Goal: Task Accomplishment & Management: Manage account settings

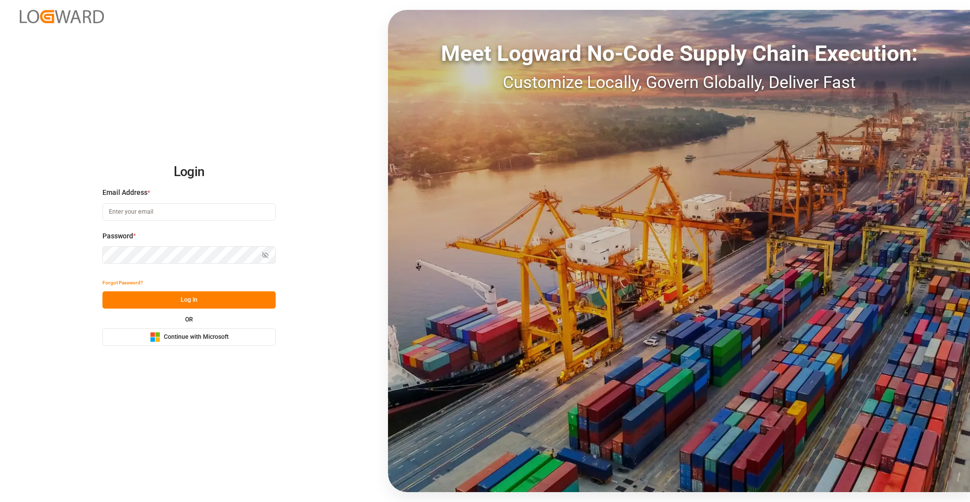
click at [208, 342] on button "Microsoft Logo Continue with Microsoft" at bounding box center [188, 336] width 173 height 17
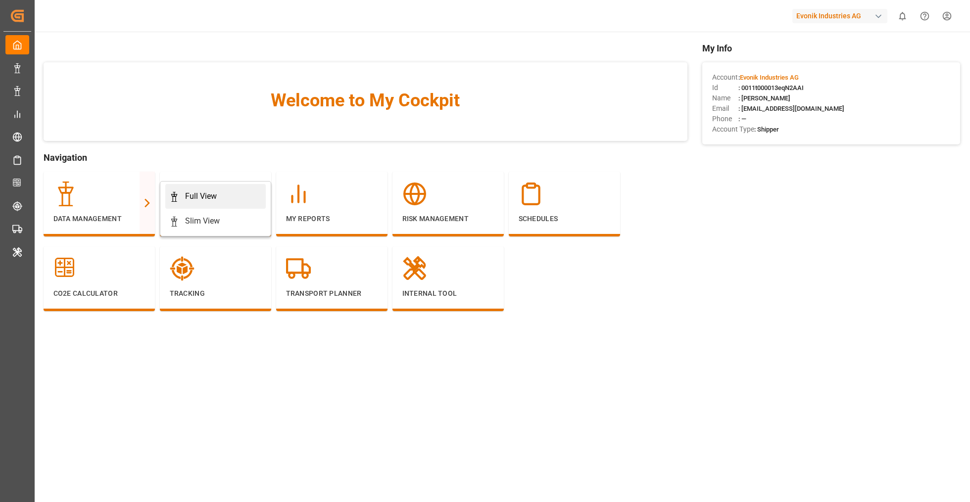
click at [186, 194] on div "Full View" at bounding box center [201, 196] width 32 height 12
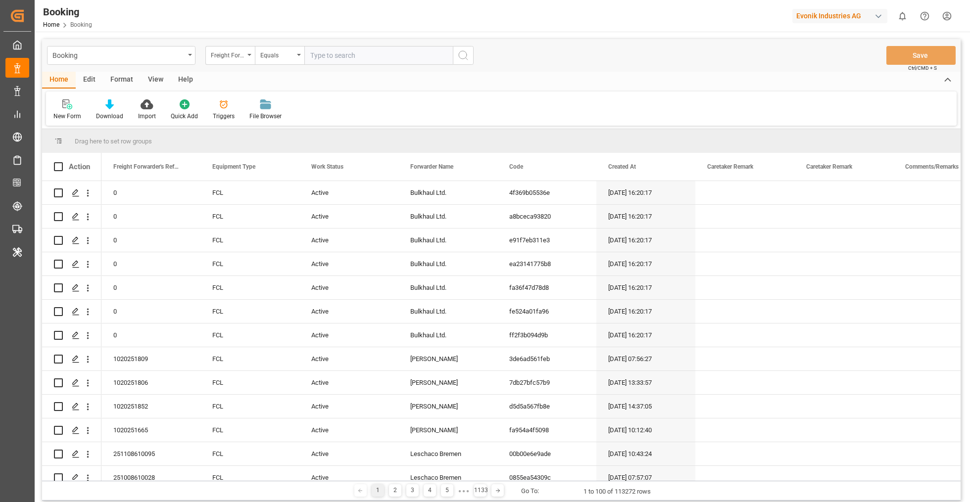
click at [120, 74] on div "Format" at bounding box center [122, 80] width 38 height 17
click at [71, 112] on div "Filter Rows" at bounding box center [67, 116] width 29 height 9
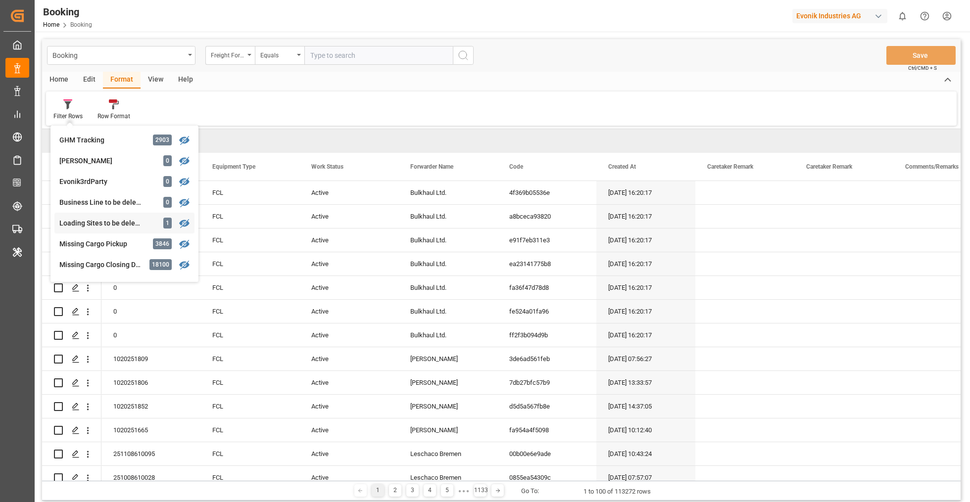
click at [151, 231] on div "Loading Sites to be deleted 1" at bounding box center [124, 223] width 140 height 21
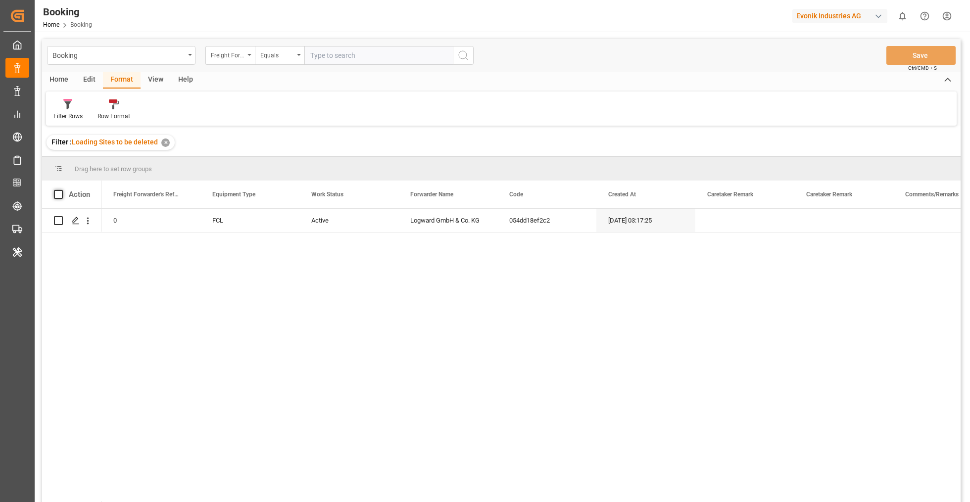
click at [57, 194] on span at bounding box center [58, 194] width 9 height 9
click at [61, 190] on input "checkbox" at bounding box center [61, 190] width 0 height 0
checkbox input "true"
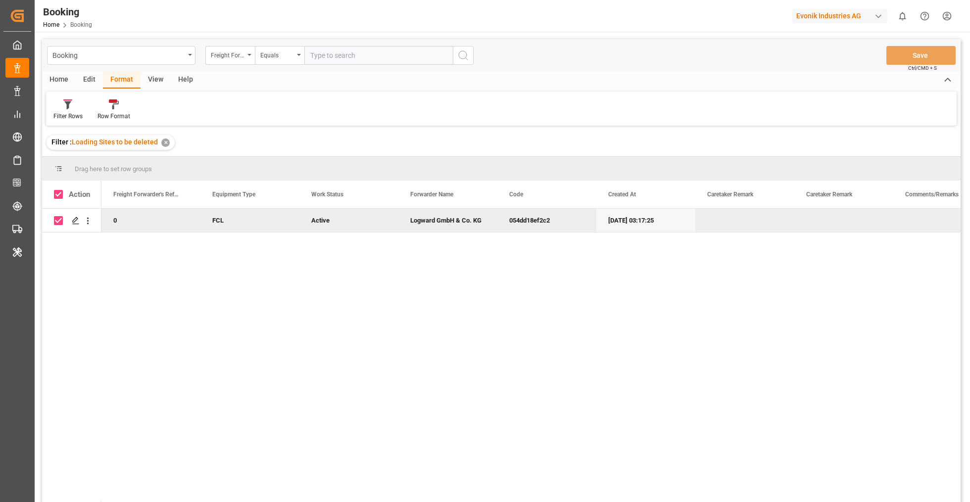
click at [92, 79] on div "Edit" at bounding box center [89, 80] width 27 height 17
click at [162, 111] on div "Bulk Delete" at bounding box center [159, 110] width 44 height 22
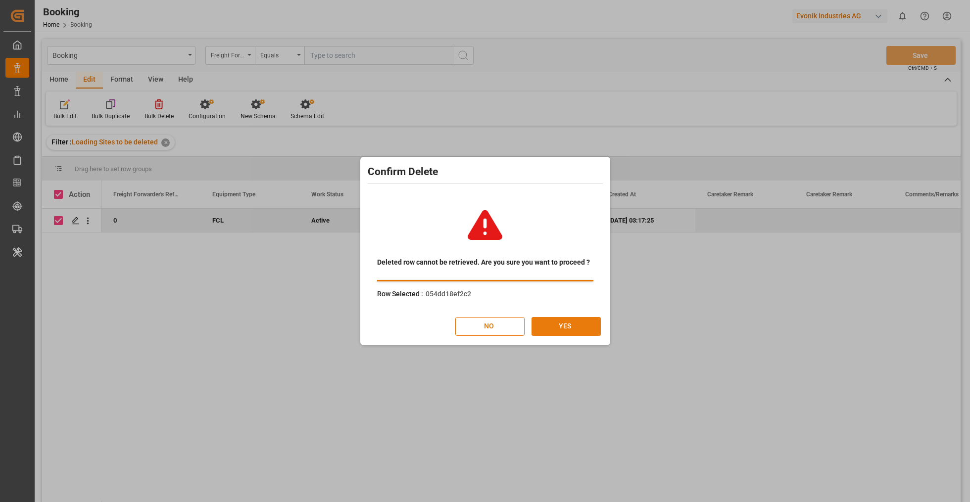
click at [566, 325] on button "YES" at bounding box center [565, 326] width 69 height 19
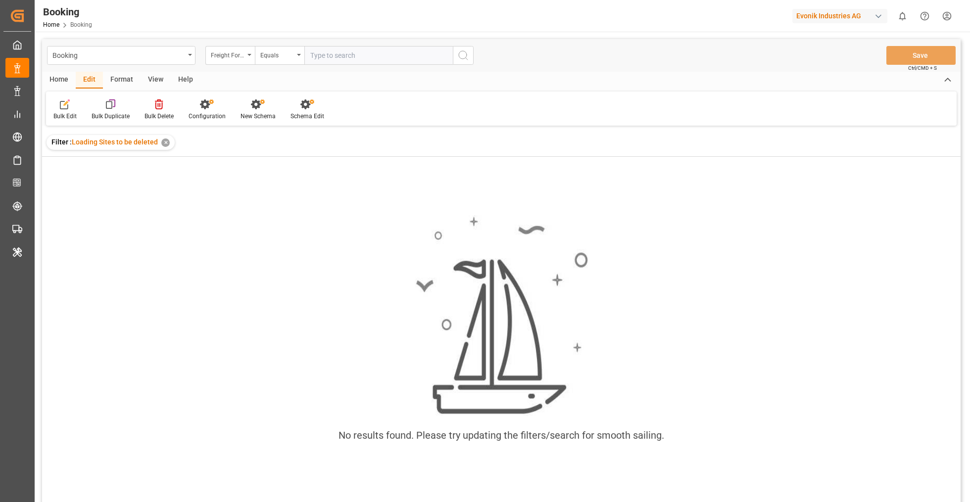
click at [166, 143] on div "✕" at bounding box center [165, 143] width 8 height 8
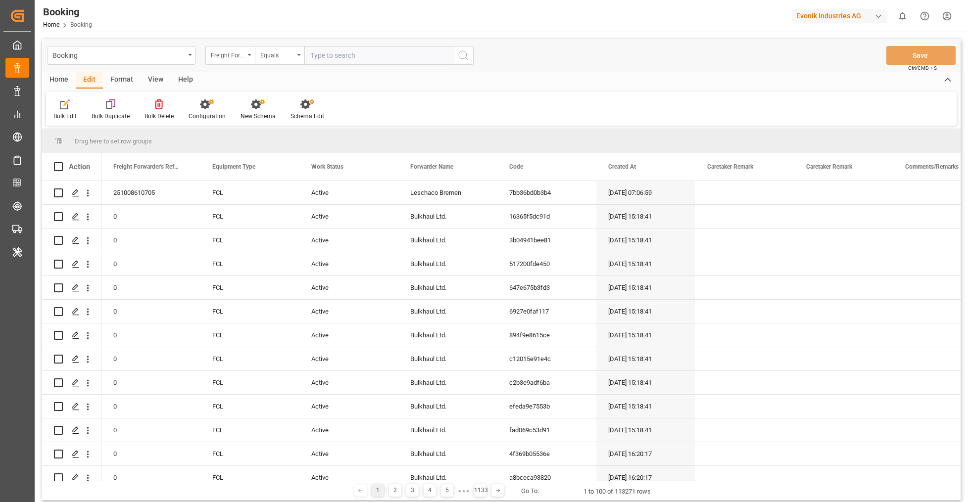
click at [254, 79] on div "Home Edit Format View Help" at bounding box center [501, 80] width 918 height 17
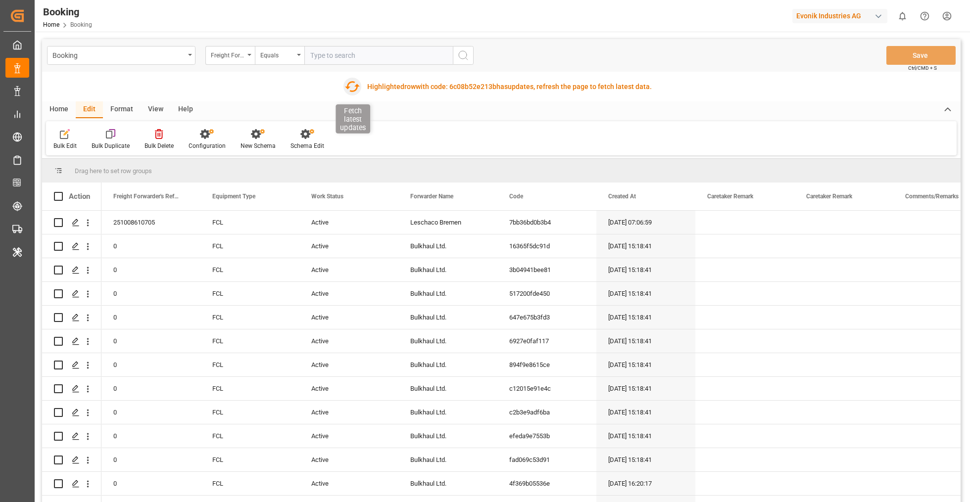
click at [348, 90] on icon "button" at bounding box center [352, 87] width 16 height 16
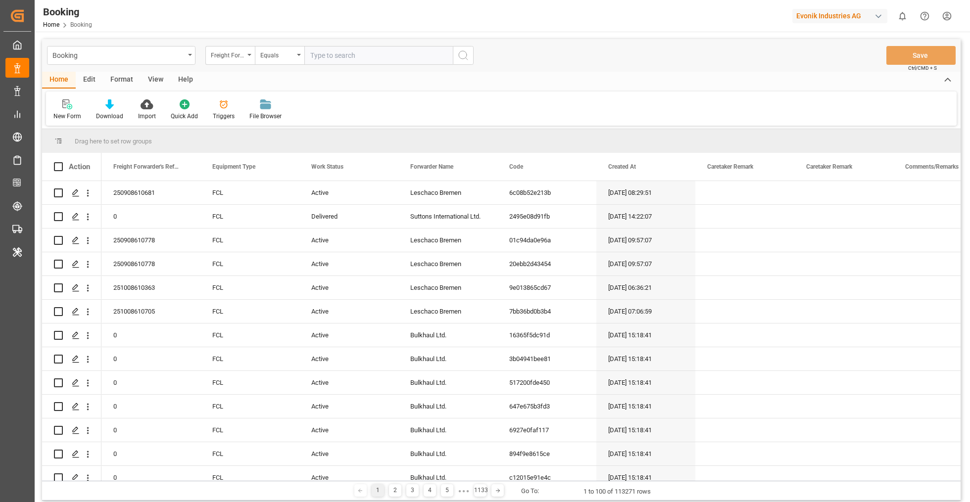
click at [122, 80] on div "Format" at bounding box center [122, 80] width 38 height 17
click at [65, 106] on icon at bounding box center [67, 104] width 9 height 10
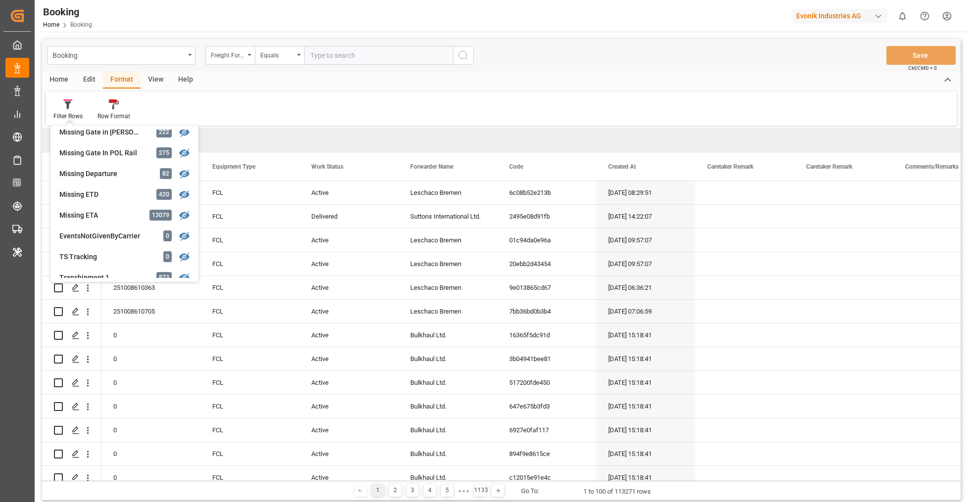
scroll to position [202, 0]
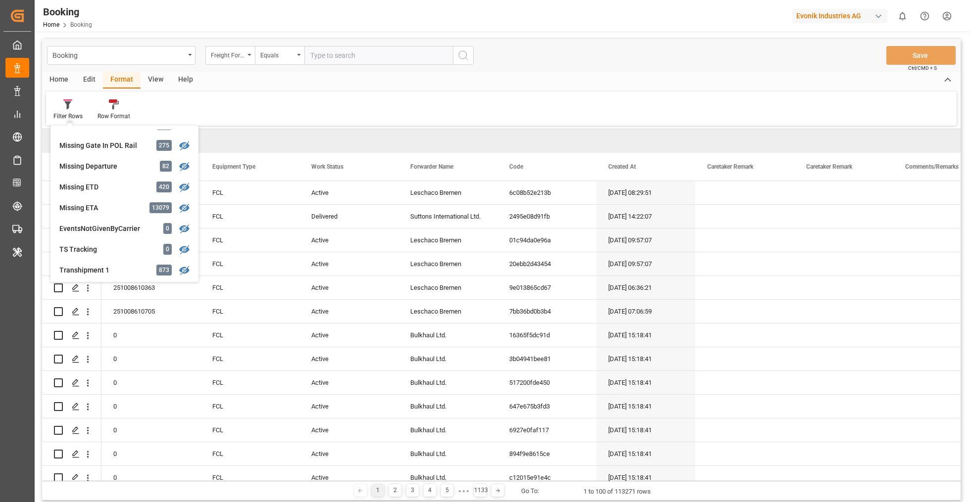
click at [523, 80] on div "Home Edit Format View Help" at bounding box center [501, 80] width 918 height 17
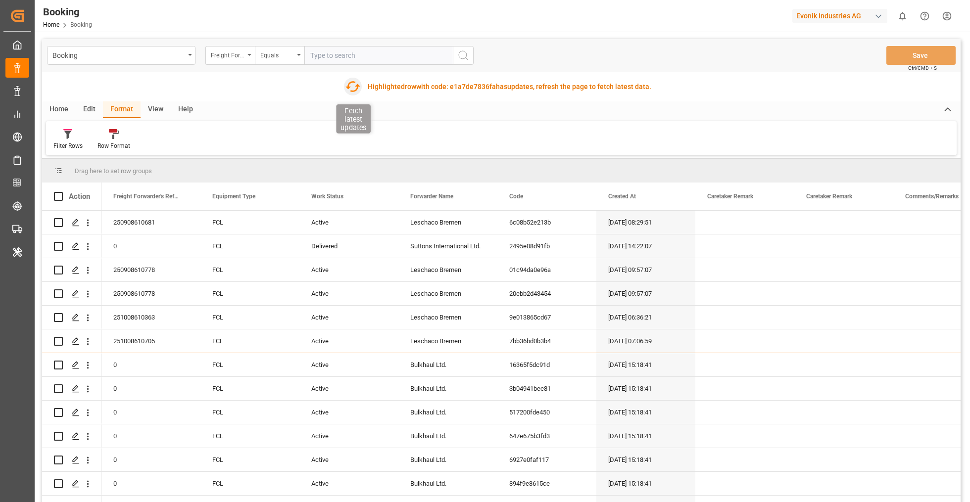
click at [355, 90] on icon "button" at bounding box center [352, 86] width 15 height 11
